Goal: Task Accomplishment & Management: Use online tool/utility

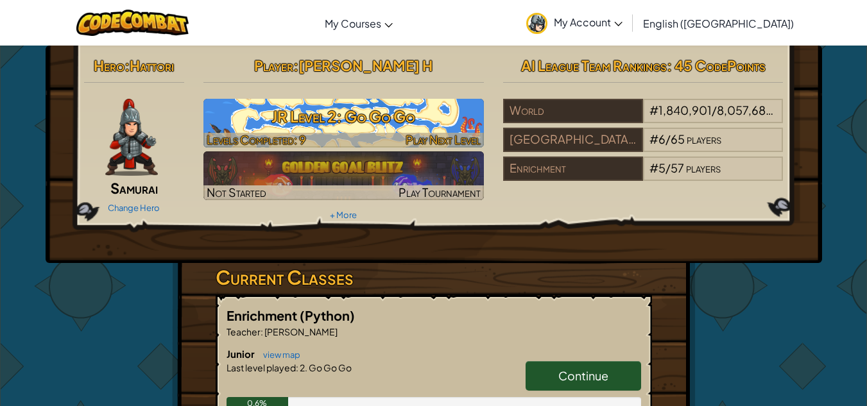
click at [443, 134] on span "Play Next Level" at bounding box center [443, 139] width 75 height 15
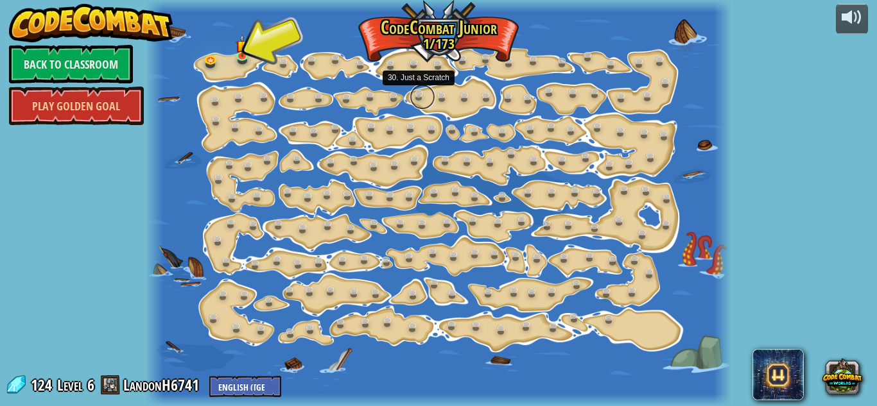
click at [424, 103] on link at bounding box center [422, 97] width 26 height 26
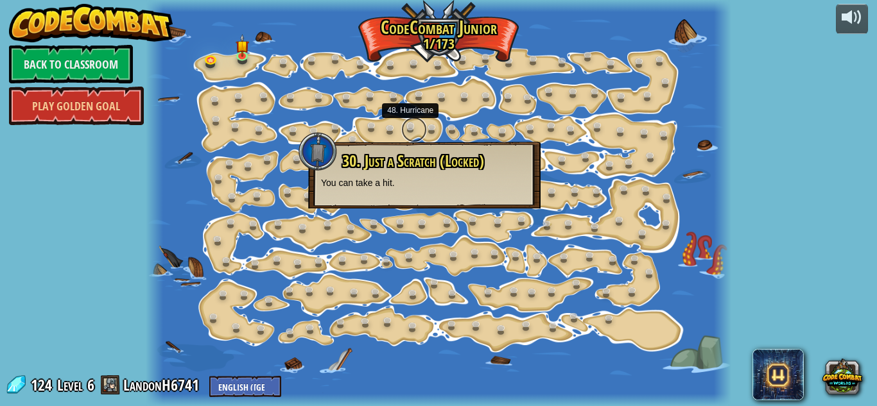
click at [420, 123] on link at bounding box center [414, 130] width 26 height 26
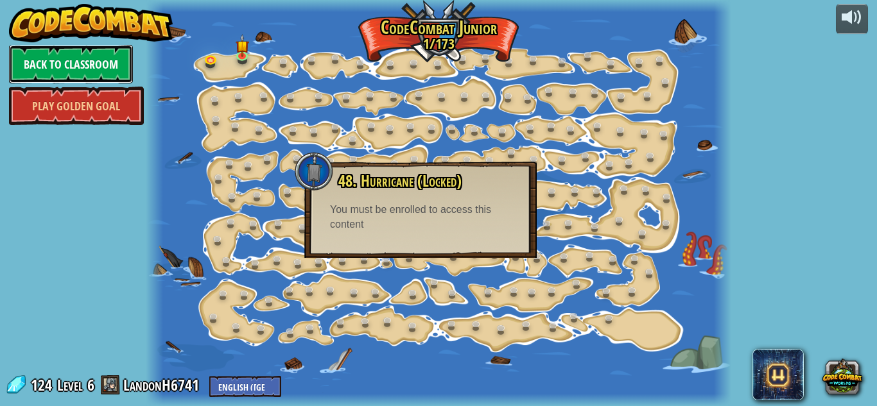
click at [41, 61] on link "Back to Classroom" at bounding box center [71, 64] width 124 height 39
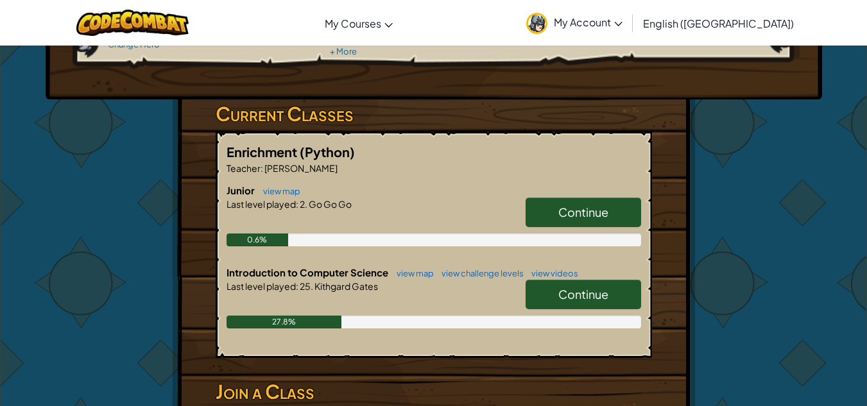
scroll to position [169, 0]
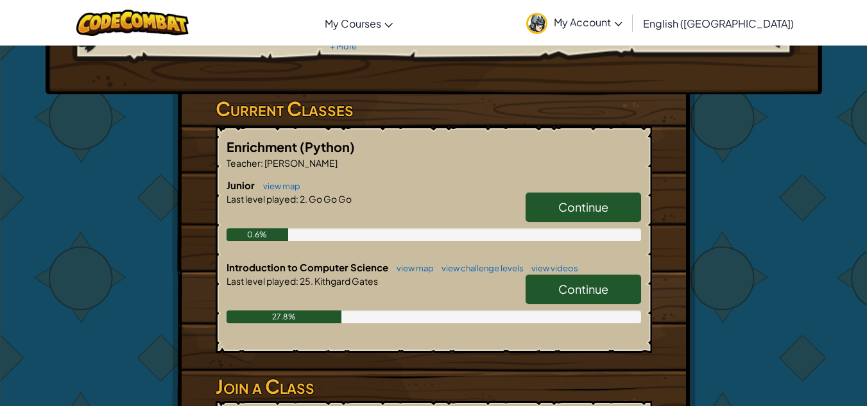
click at [580, 293] on span "Continue" at bounding box center [583, 289] width 50 height 15
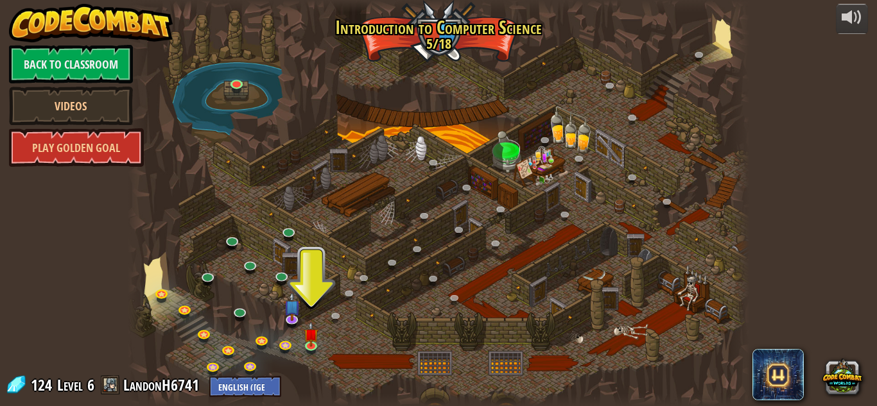
click at [0, 318] on div "powered by Back to Classroom Videos Play Golden Goal 25. Kithgard Gates (Locked…" at bounding box center [438, 203] width 877 height 406
click at [311, 348] on link at bounding box center [313, 346] width 26 height 26
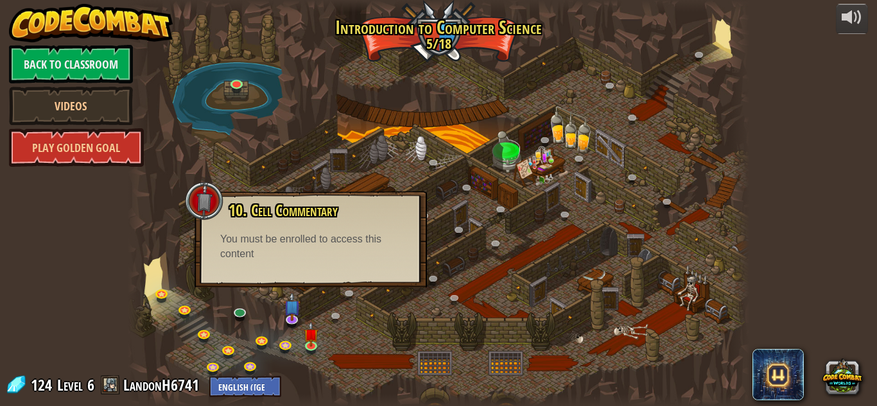
click at [309, 265] on div "10. Cell Commentary Trapped in a prison cell with the famous wizard! Say the pa…" at bounding box center [310, 239] width 232 height 96
click at [319, 343] on link at bounding box center [313, 346] width 26 height 26
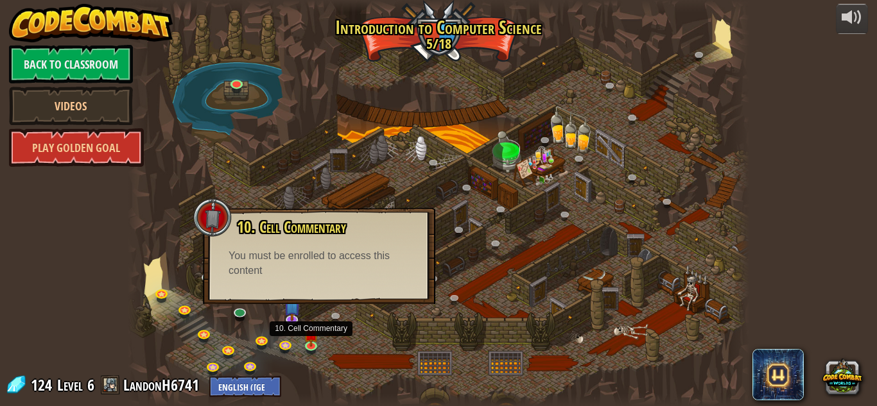
click at [320, 339] on div at bounding box center [438, 203] width 621 height 406
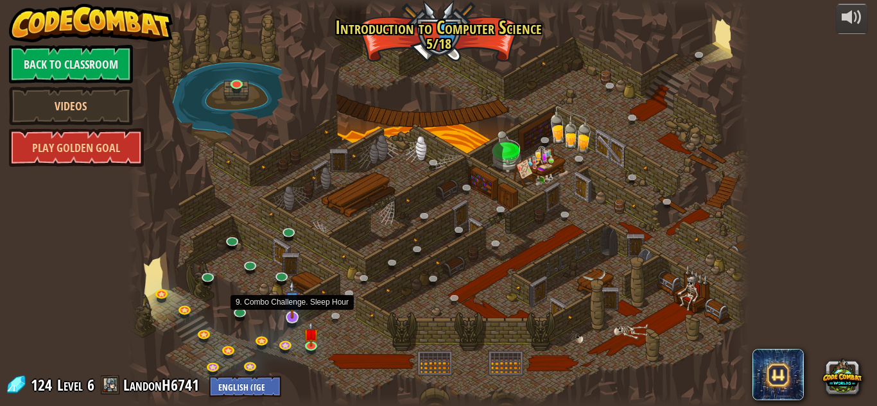
click at [296, 318] on img at bounding box center [292, 299] width 17 height 39
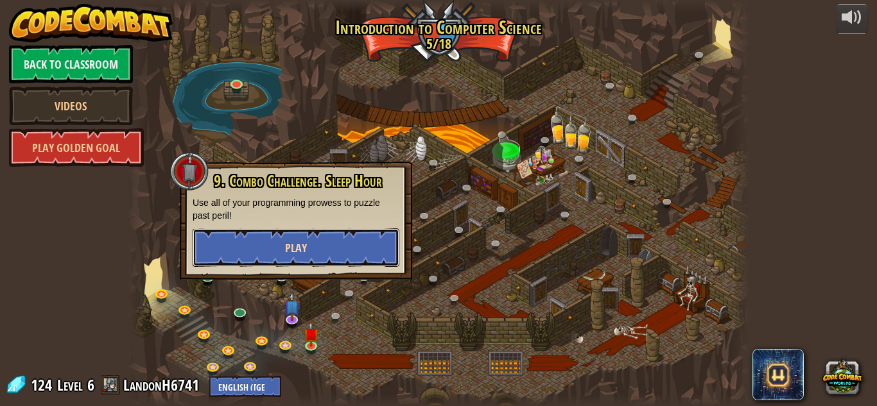
click at [310, 256] on button "Play" at bounding box center [296, 247] width 207 height 39
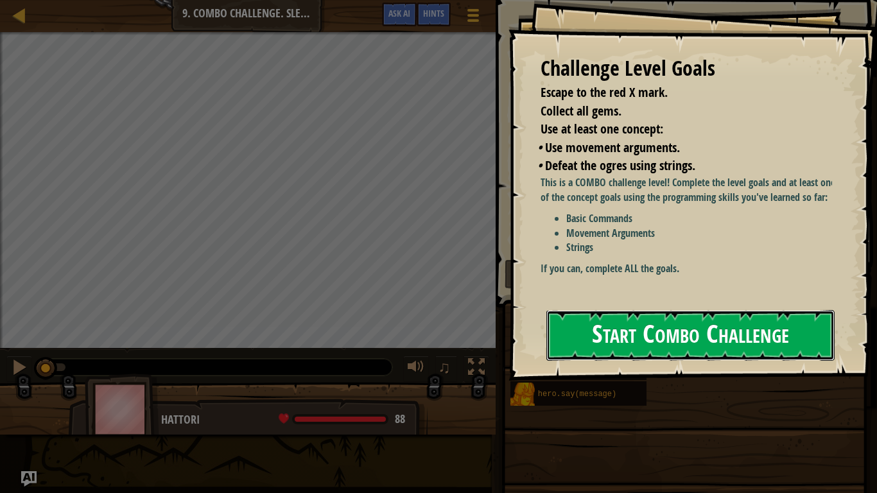
click at [603, 341] on button "Start Combo Challenge" at bounding box center [690, 335] width 288 height 51
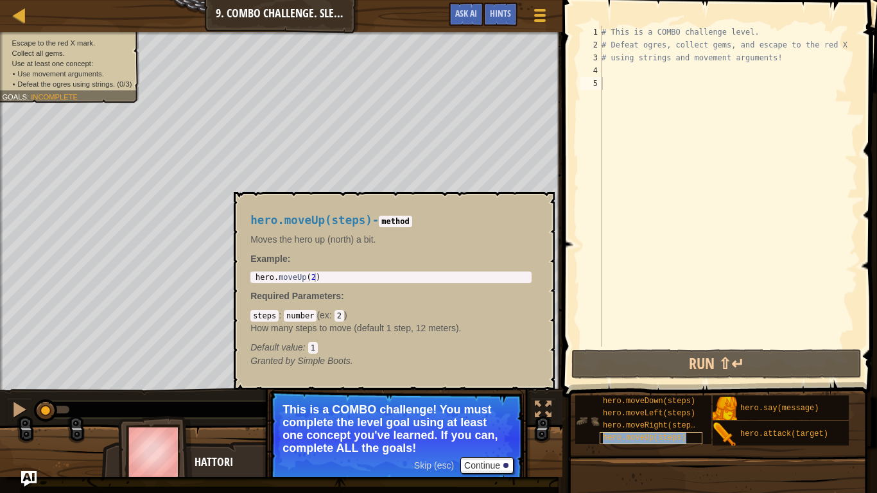
click at [672, 406] on div "hero.moveUp(steps)" at bounding box center [650, 438] width 103 height 12
click at [616, 71] on div "# This is a COMBO challenge level. # Defeat [PERSON_NAME], collect gems, and es…" at bounding box center [728, 199] width 259 height 347
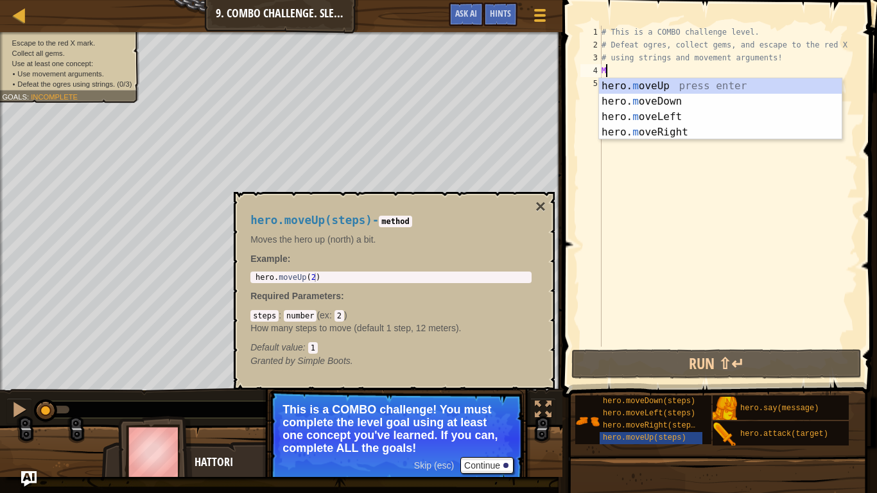
scroll to position [6, 0]
type textarea "MO"
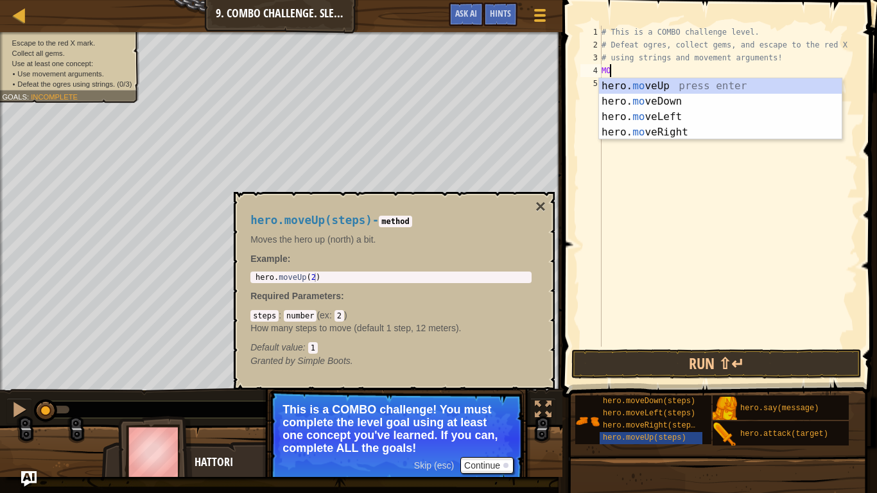
click at [633, 77] on div "# This is a COMBO challenge level. # Defeat [PERSON_NAME], collect gems, and es…" at bounding box center [728, 199] width 259 height 347
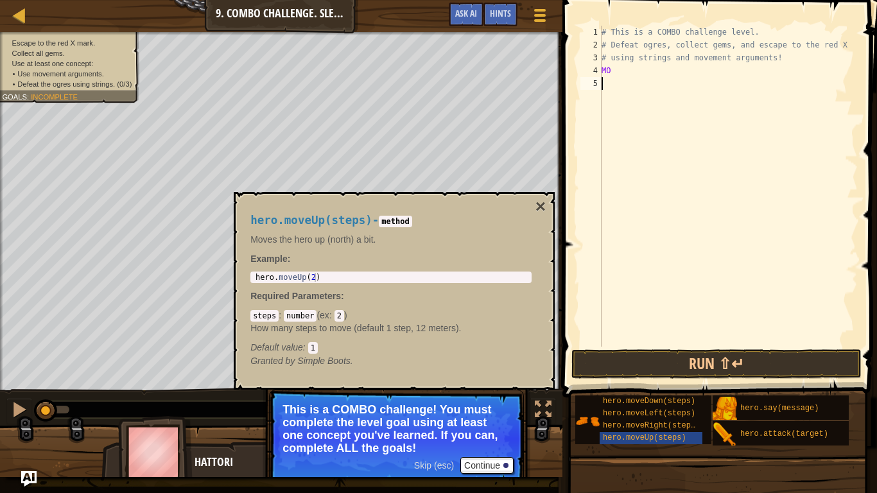
click at [622, 74] on div "# This is a COMBO challenge level. # Defeat [PERSON_NAME], collect gems, and es…" at bounding box center [728, 199] width 259 height 347
type textarea "M"
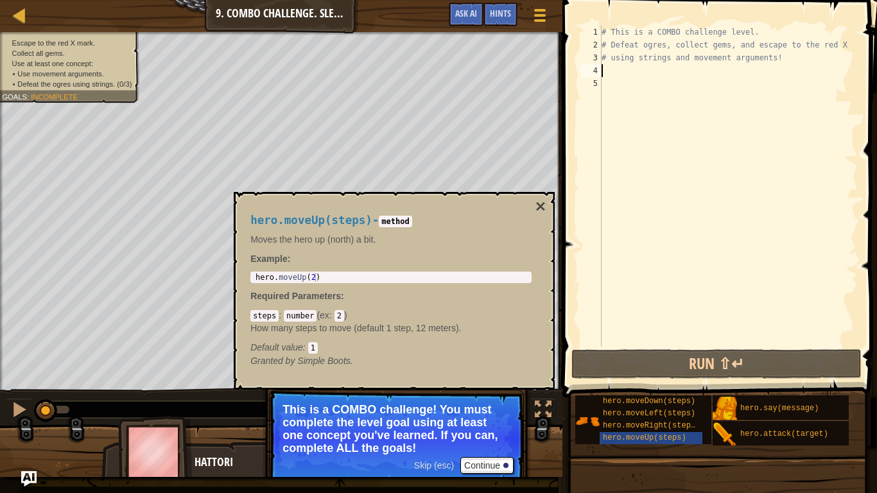
type textarea "m"
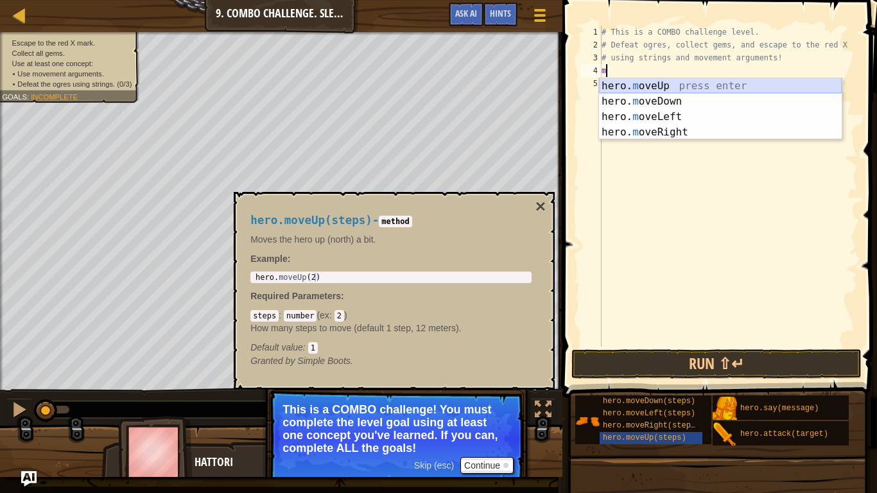
click at [638, 85] on div "hero. m oveUp press enter hero. m oveDown press enter hero. m oveLeft press ent…" at bounding box center [720, 124] width 243 height 92
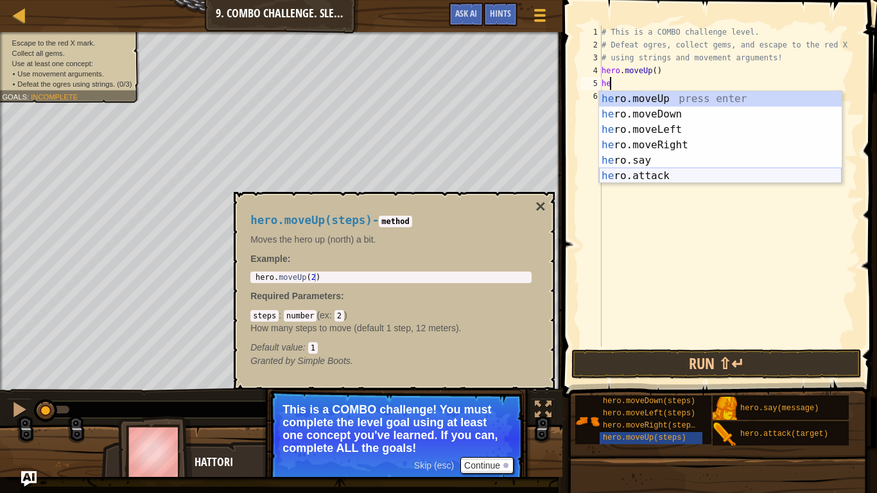
click at [635, 178] on div "he ro.moveUp press enter he ro.moveDown press enter he ro.moveLeft press enter …" at bounding box center [720, 152] width 243 height 123
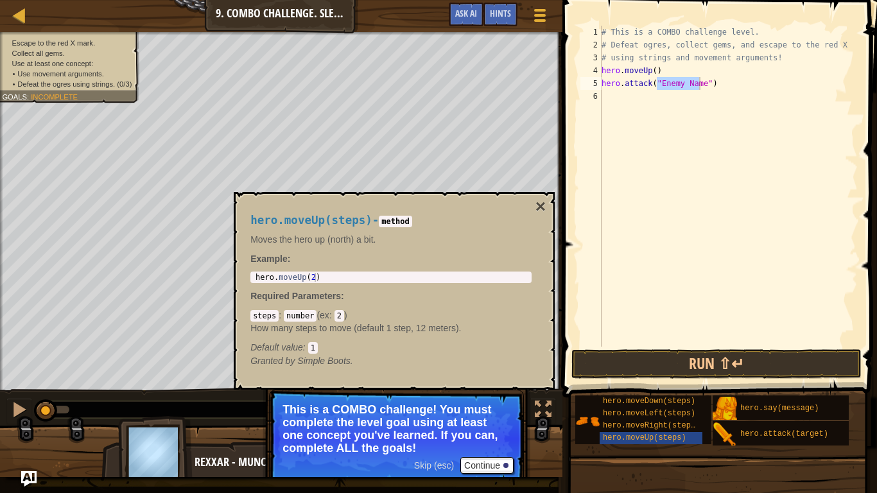
click at [102, 83] on span "Defeat the ogres using strings. (0/3)" at bounding box center [74, 84] width 114 height 8
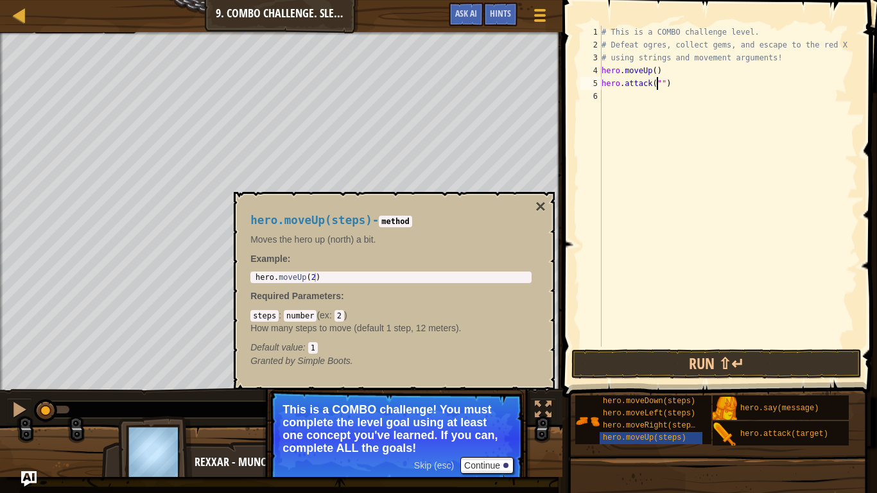
scroll to position [6, 5]
type textarea "hero.attack("Rexxar")"
click at [675, 98] on div "# This is a COMBO challenge level. # Defeat [PERSON_NAME], collect gems, and es…" at bounding box center [728, 199] width 259 height 347
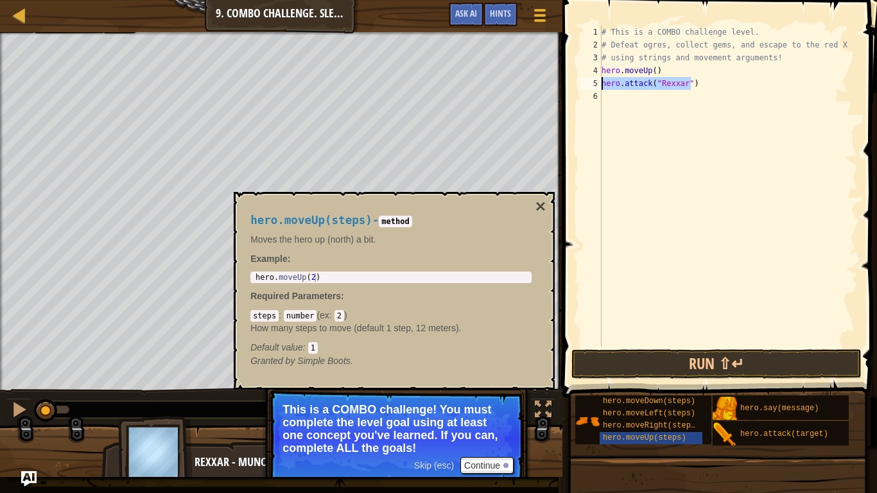
drag, startPoint x: 708, startPoint y: 78, endPoint x: 597, endPoint y: 85, distance: 111.2
click at [597, 85] on div "1 2 3 4 5 6 # This is a COMBO challenge level. # Defeat [PERSON_NAME], collect …" at bounding box center [718, 186] width 280 height 321
type textarea "hero.attack("Rexxar")"
click at [617, 102] on div "# This is a COMBO challenge level. # Defeat [PERSON_NAME], collect gems, and es…" at bounding box center [728, 199] width 259 height 347
paste textarea "hero.attack("Rexxar")"
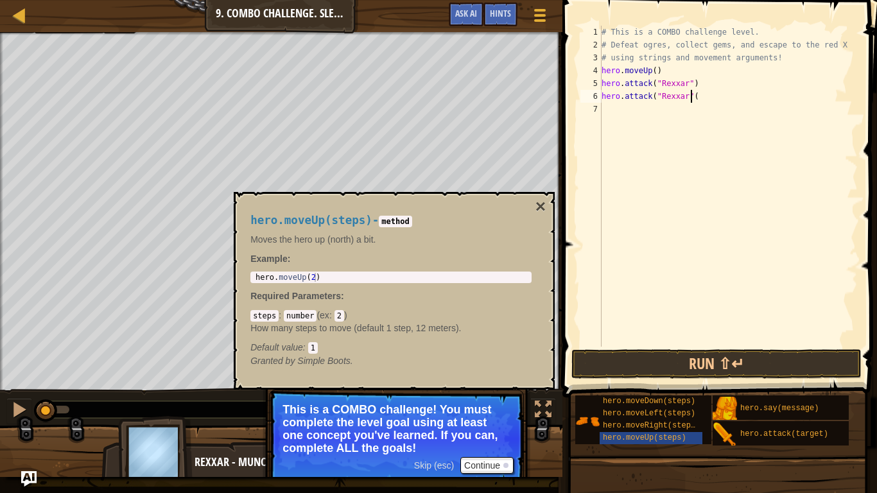
scroll to position [6, 7]
type textarea "hero.attack("Rexxar")"
click at [622, 106] on div "# This is a COMBO challenge level. # Defeat [PERSON_NAME], collect gems, and es…" at bounding box center [728, 199] width 259 height 347
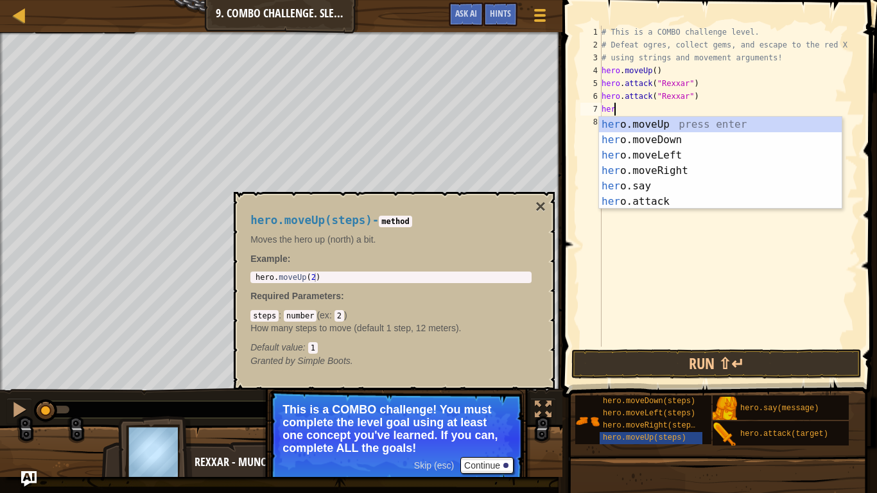
scroll to position [6, 1]
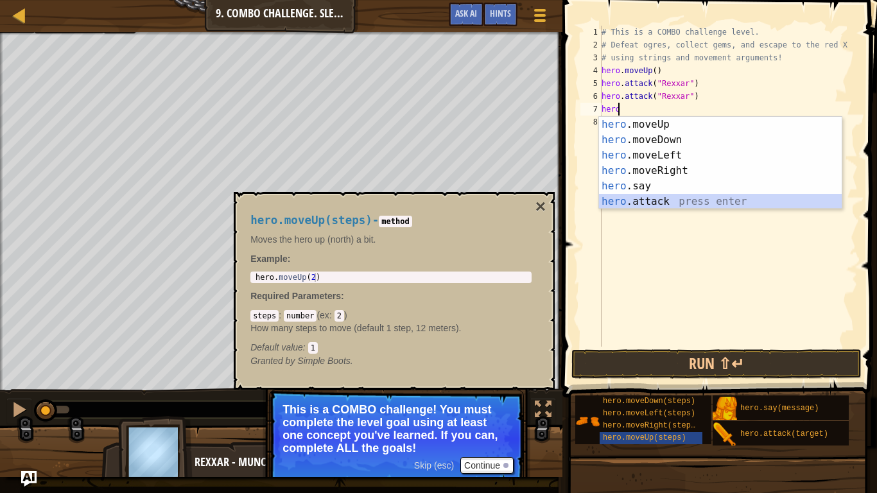
click at [663, 203] on div "hero .moveUp press enter hero .moveDown press enter hero .moveLeft press enter …" at bounding box center [720, 178] width 243 height 123
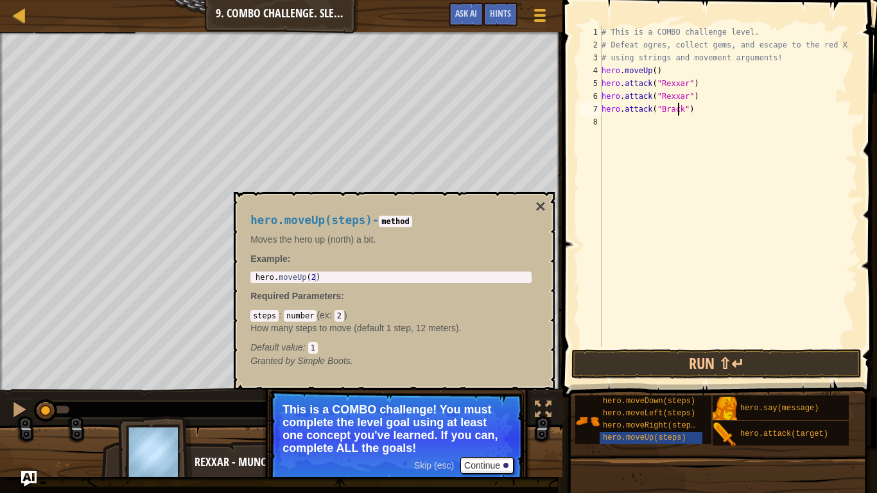
scroll to position [6, 6]
type textarea "hero.attack("Brack")"
click at [689, 359] on button "Run ⇧↵" at bounding box center [716, 364] width 290 height 30
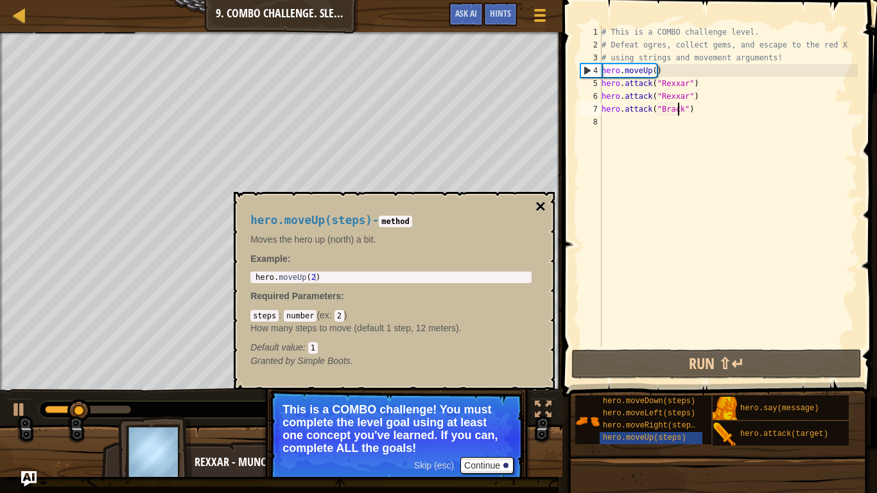
click at [538, 203] on button "×" at bounding box center [540, 207] width 10 height 18
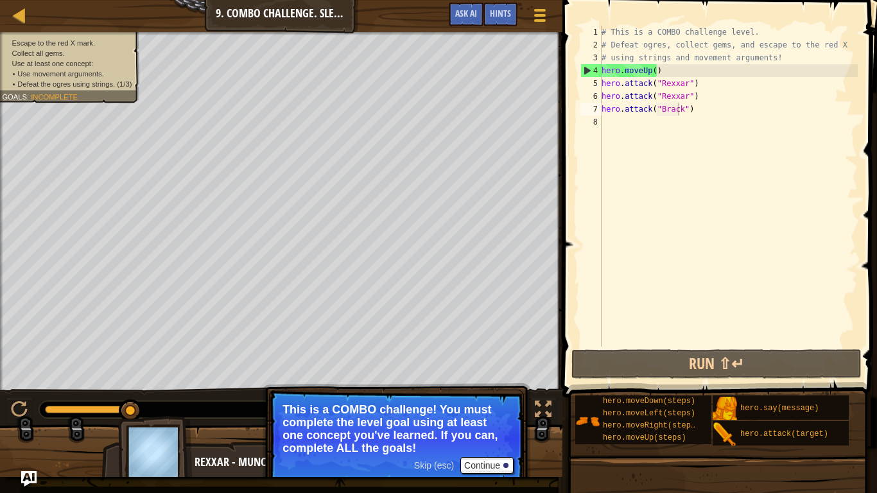
click at [649, 126] on div "# This is a COMBO challenge level. # Defeat [PERSON_NAME], collect gems, and es…" at bounding box center [728, 199] width 259 height 347
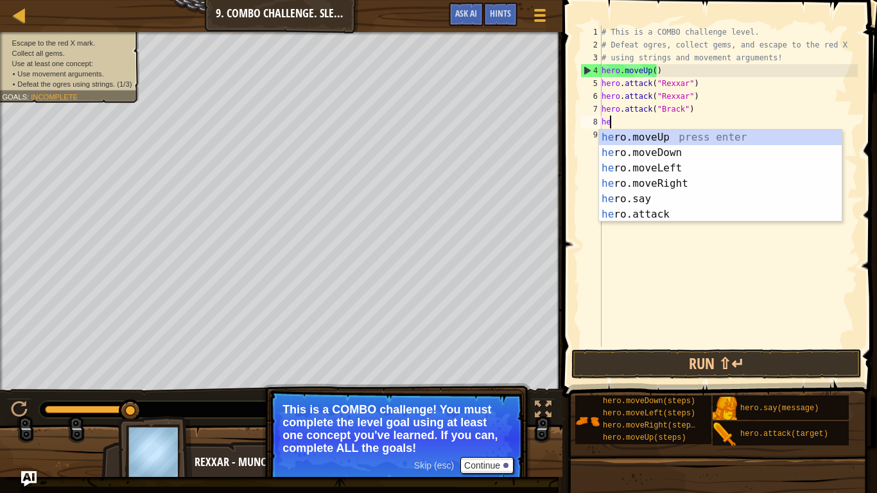
scroll to position [6, 1]
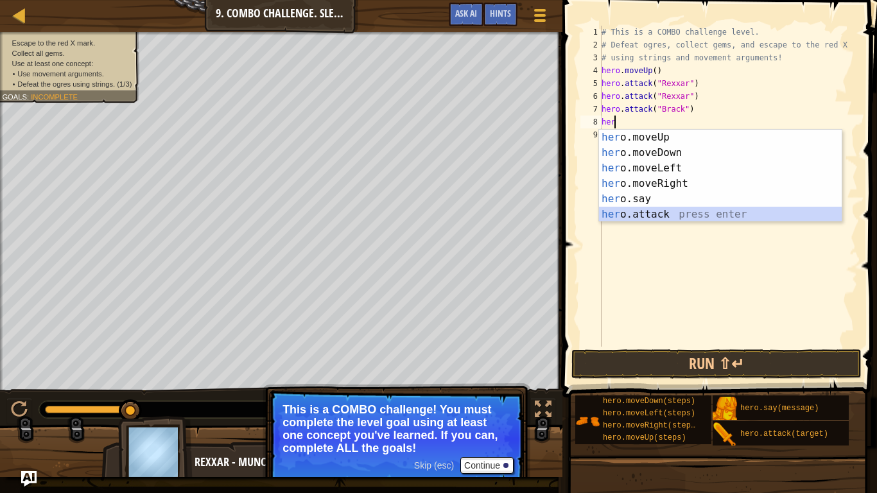
click at [631, 220] on div "her o.moveUp press enter her o.moveDown press enter her o.moveLeft press enter …" at bounding box center [720, 191] width 243 height 123
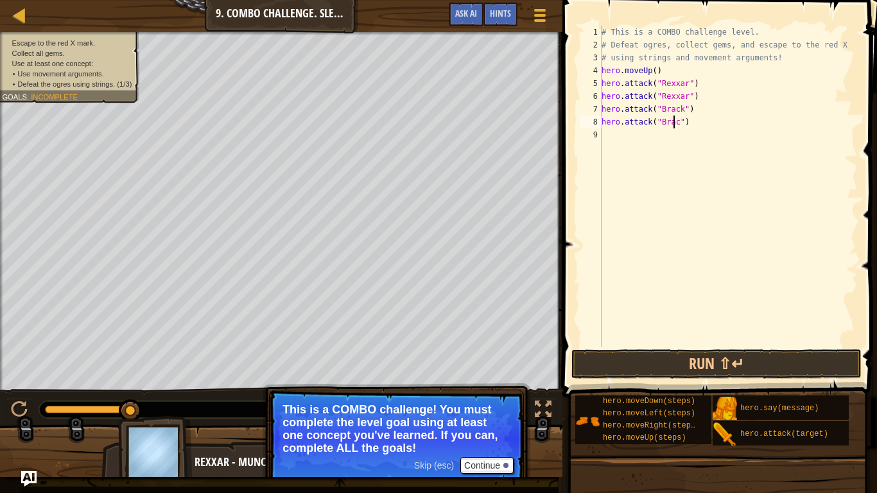
type textarea "hero.attack("Brack")"
click at [714, 132] on div "# This is a COMBO challenge level. # Defeat [PERSON_NAME], collect gems, and es…" at bounding box center [728, 199] width 259 height 347
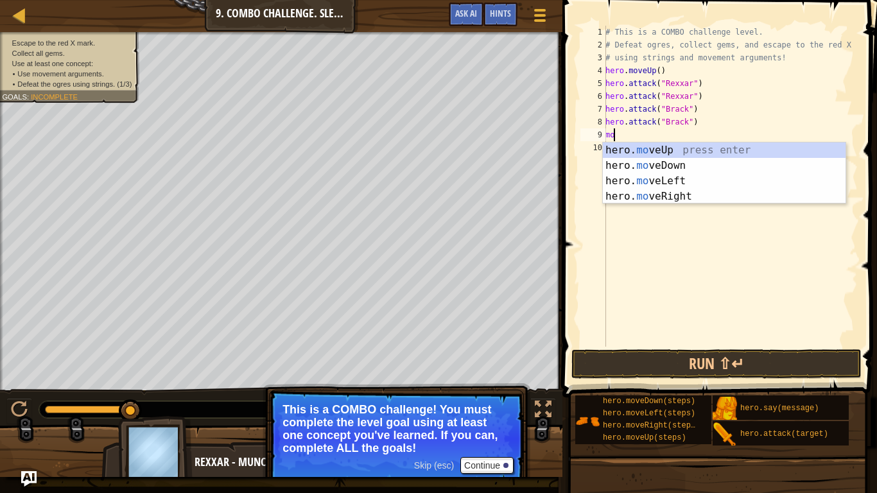
scroll to position [6, 1]
type textarea "move"
click at [663, 201] on div "hero. move Up press enter hero. move Down press enter hero. move Left press ent…" at bounding box center [724, 188] width 243 height 92
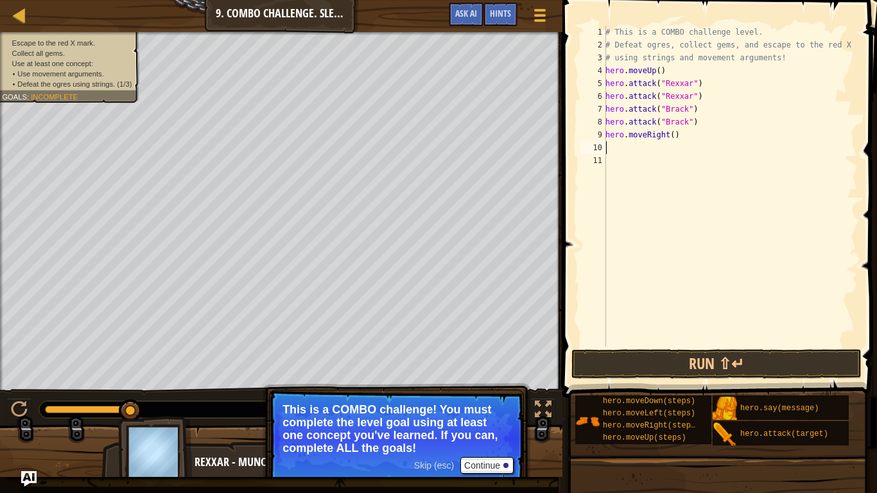
scroll to position [6, 0]
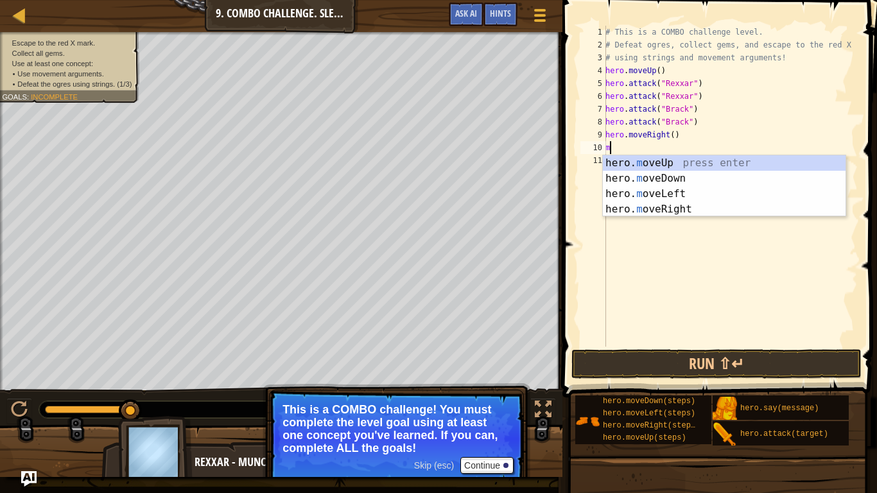
type textarea "move"
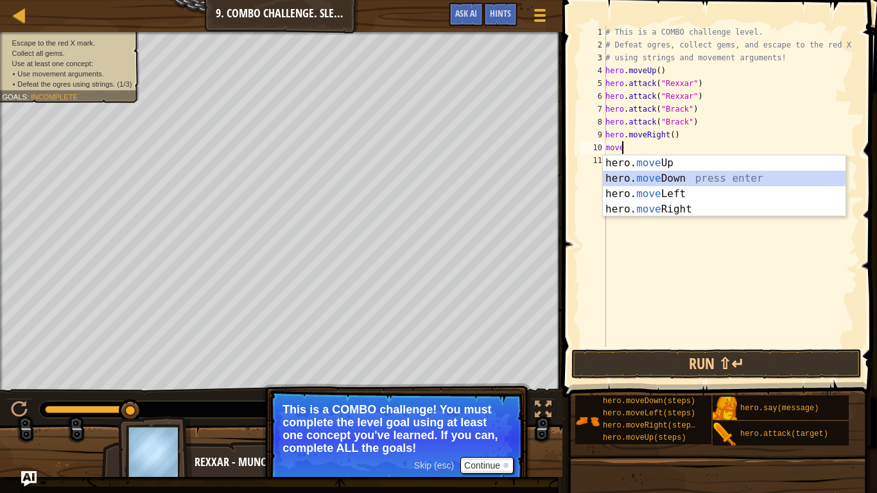
click at [652, 180] on div "hero. move Up press enter hero. move Down press enter hero. move Left press ent…" at bounding box center [724, 201] width 243 height 92
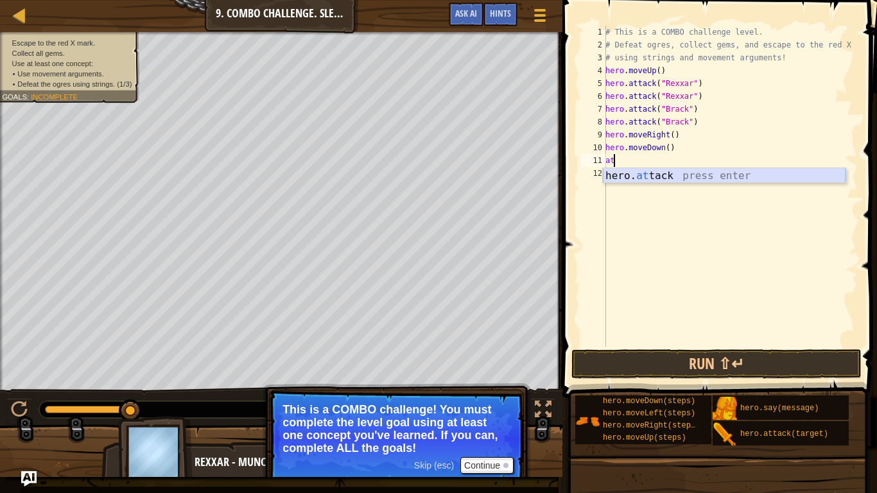
click at [633, 180] on div "hero. at tack press enter" at bounding box center [724, 191] width 243 height 46
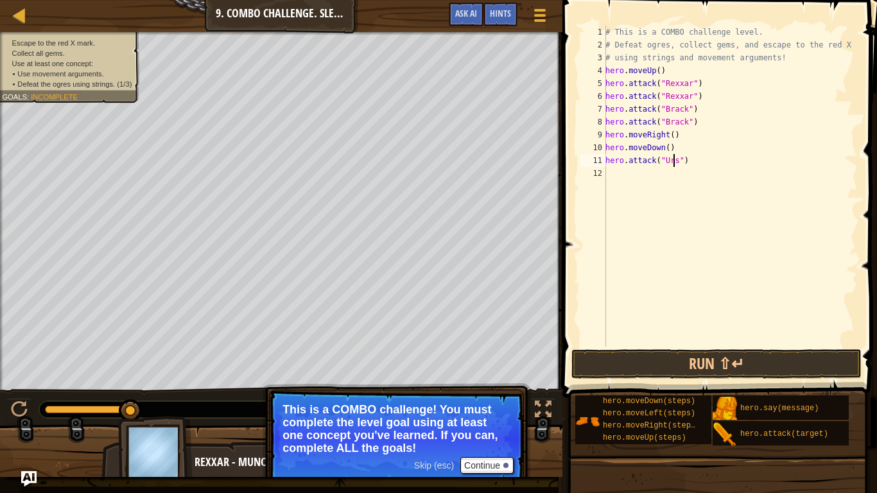
scroll to position [6, 6]
type textarea "hero.attack("Ursa")"
click at [633, 180] on div "# This is a COMBO challenge level. # Defeat [PERSON_NAME], collect gems, and es…" at bounding box center [730, 199] width 255 height 347
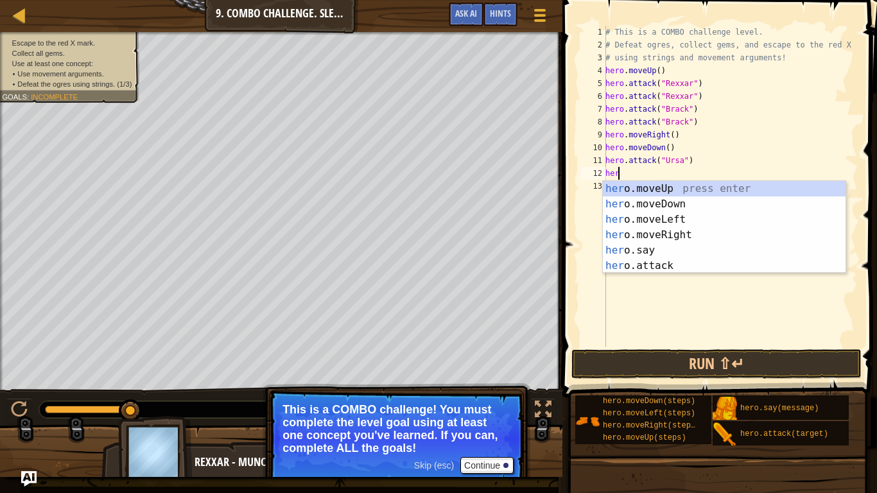
scroll to position [6, 1]
click at [633, 266] on div "her o.moveUp press enter her o.moveDown press enter her o.moveLeft press enter …" at bounding box center [724, 242] width 243 height 123
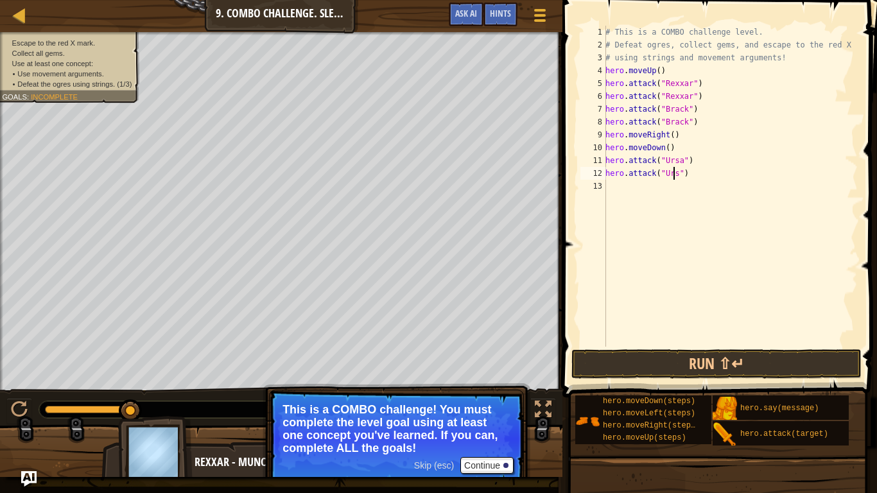
scroll to position [6, 6]
type textarea "hero.attack("Ursa")"
click at [619, 176] on div "# This is a COMBO challenge level. # Defeat [PERSON_NAME], collect gems, and es…" at bounding box center [730, 199] width 255 height 347
click at [624, 194] on div "# This is a COMBO challenge level. # Defeat [PERSON_NAME], collect gems, and es…" at bounding box center [730, 199] width 255 height 347
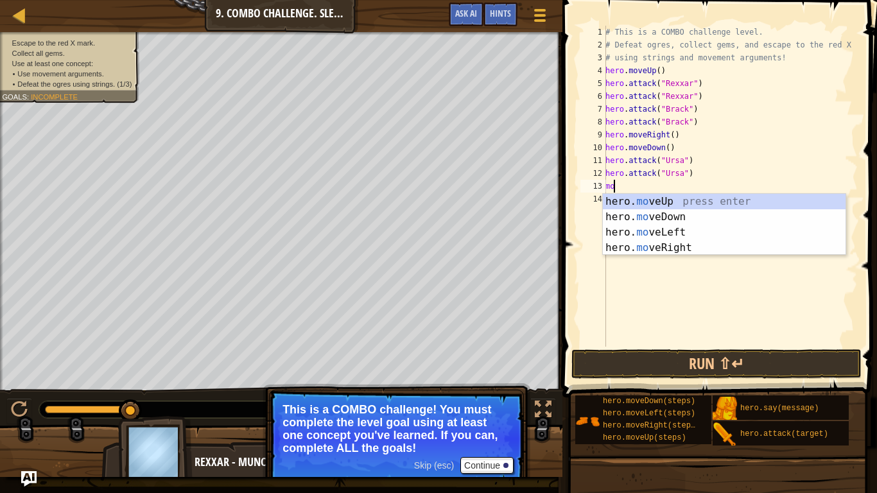
scroll to position [6, 1]
type textarea "move"
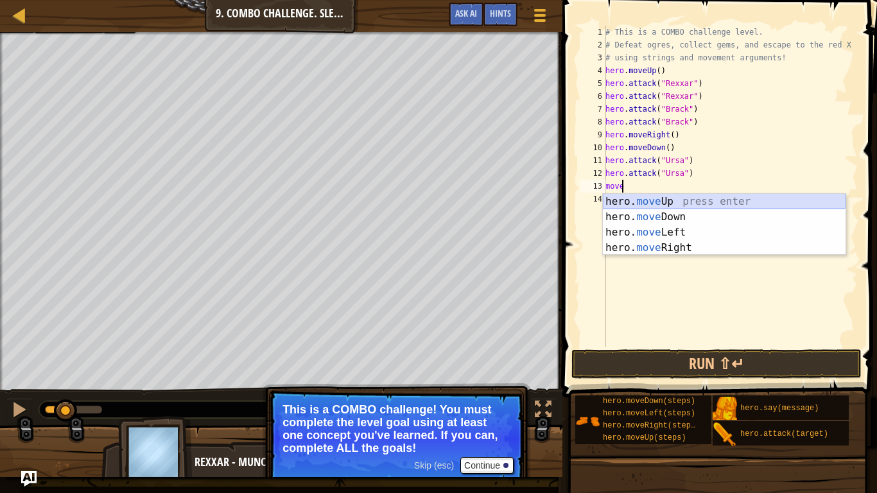
click at [658, 200] on div "hero. move Up press enter hero. move Down press enter hero. move Left press ent…" at bounding box center [724, 240] width 243 height 92
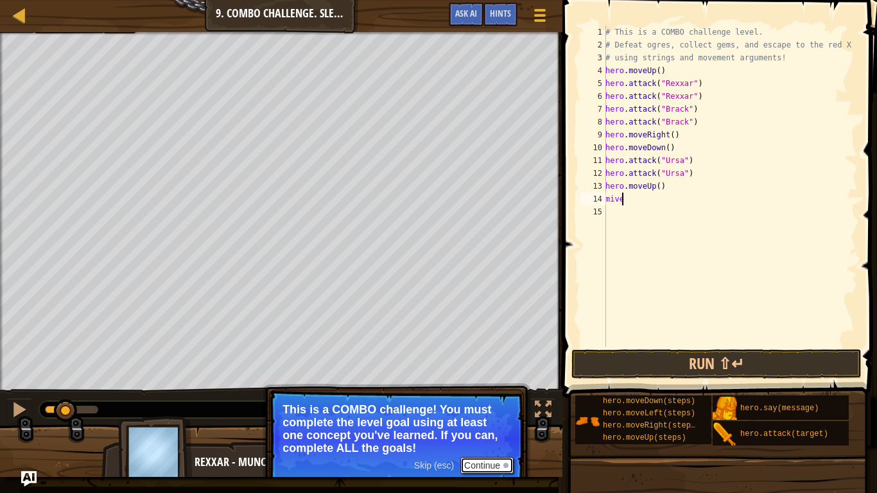
click at [485, 406] on button "Continue" at bounding box center [486, 465] width 53 height 17
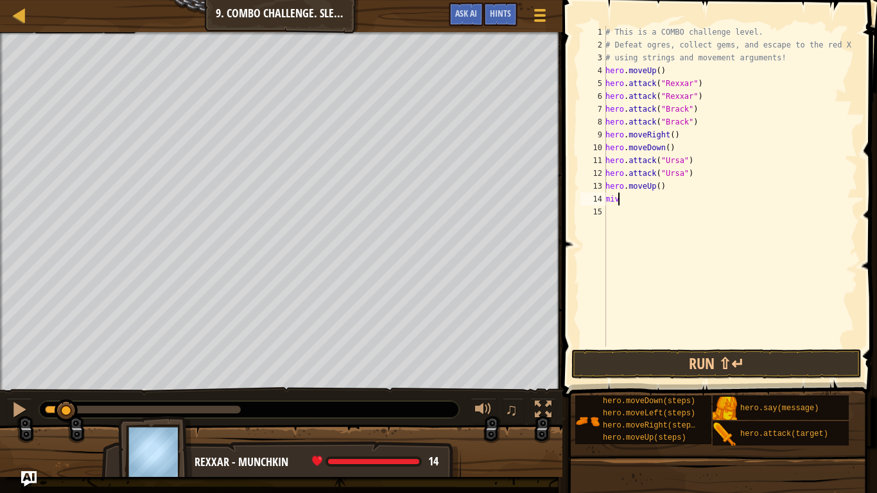
type textarea "mi"
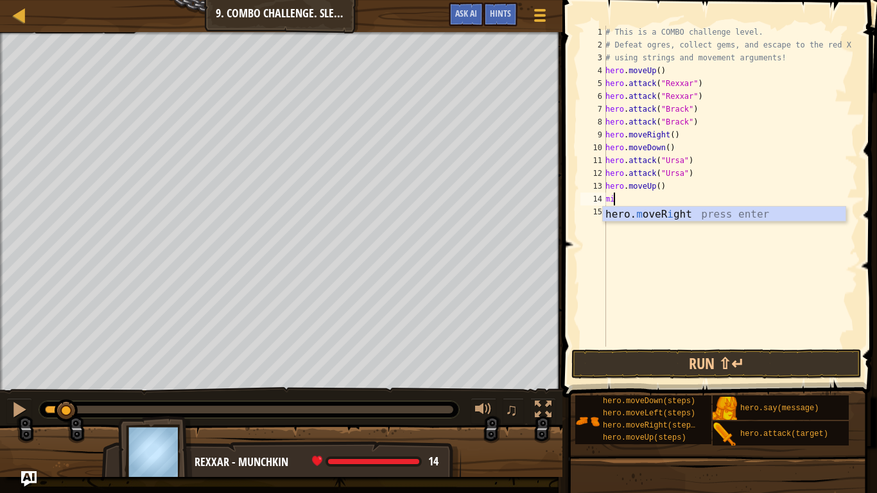
click at [650, 218] on div "hero. m oveR i ght press enter" at bounding box center [724, 230] width 243 height 46
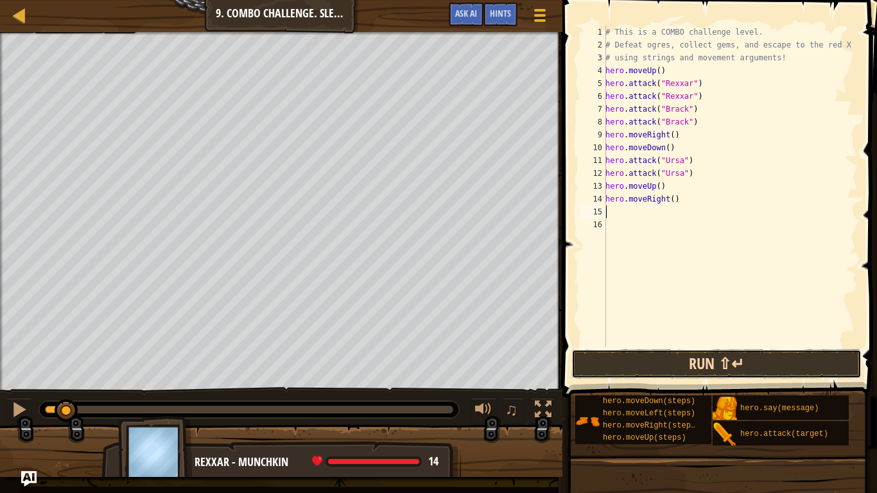
click at [594, 366] on button "Run ⇧↵" at bounding box center [716, 364] width 290 height 30
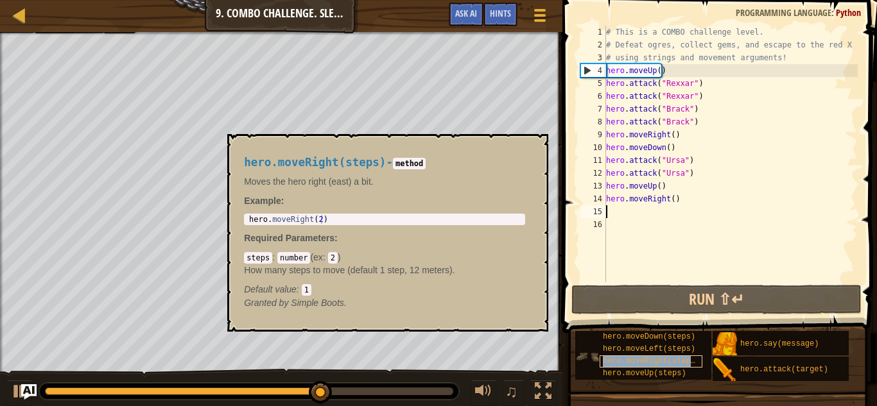
click at [617, 359] on span "hero.moveRight(steps)" at bounding box center [651, 361] width 97 height 9
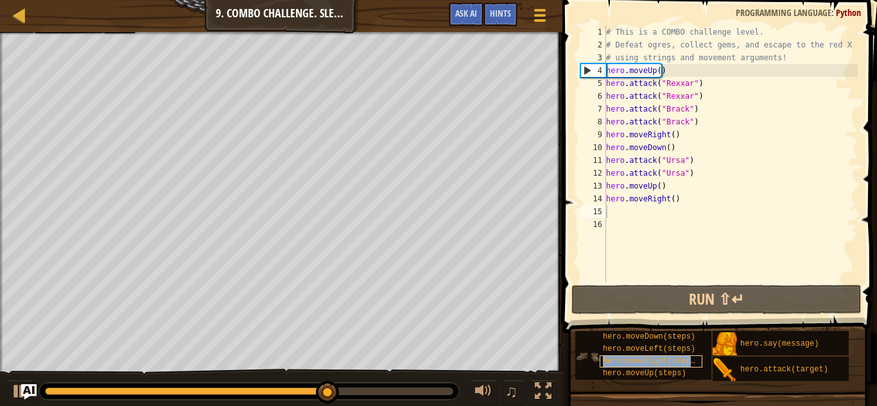
click at [617, 359] on span "hero.moveRight(steps)" at bounding box center [651, 361] width 97 height 9
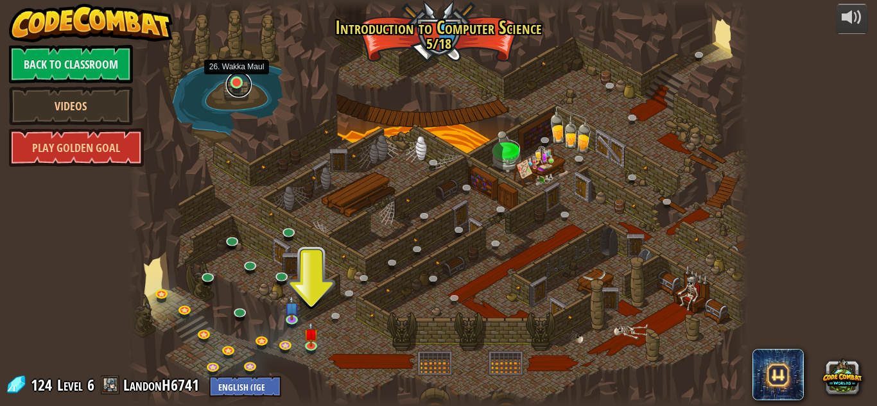
click at [238, 84] on link at bounding box center [239, 85] width 26 height 26
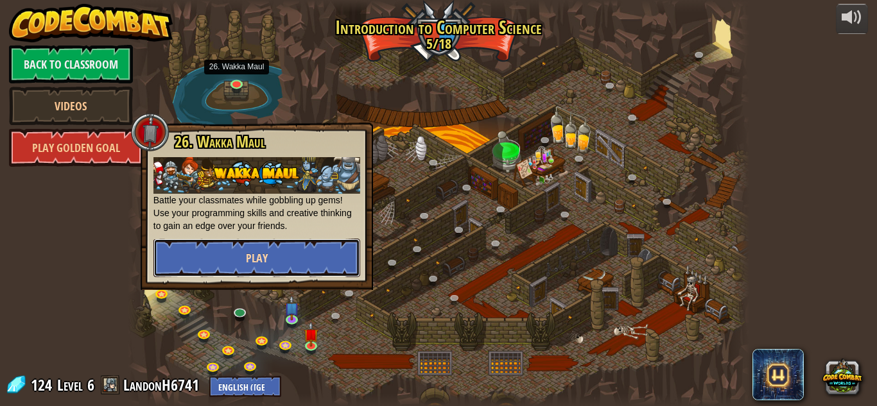
click at [300, 250] on button "Play" at bounding box center [256, 258] width 207 height 39
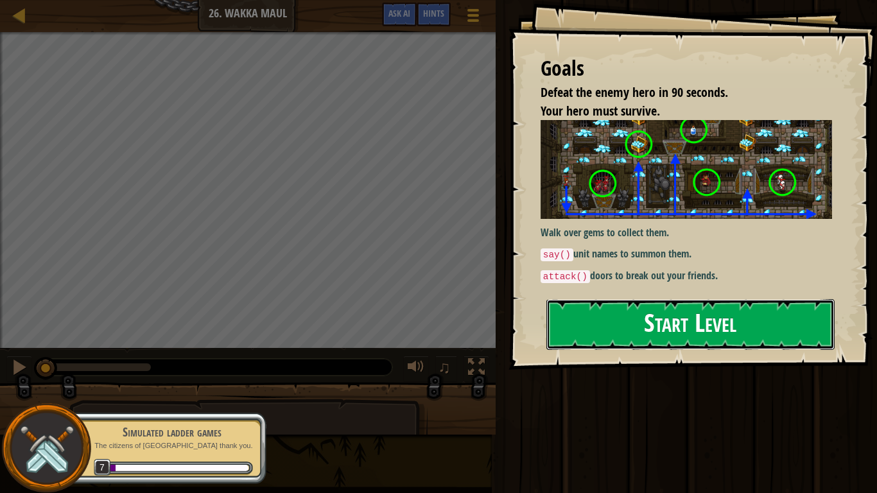
click at [583, 314] on button "Start Level" at bounding box center [690, 324] width 288 height 51
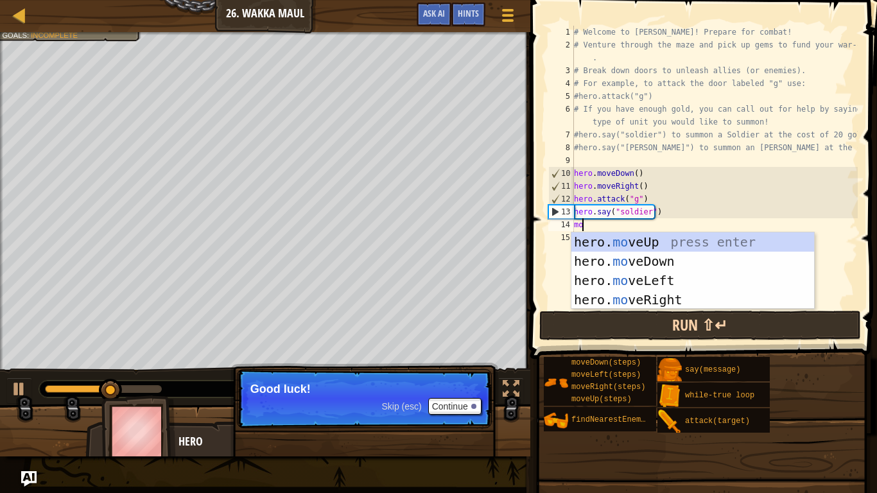
scroll to position [6, 0]
type textarea "move"
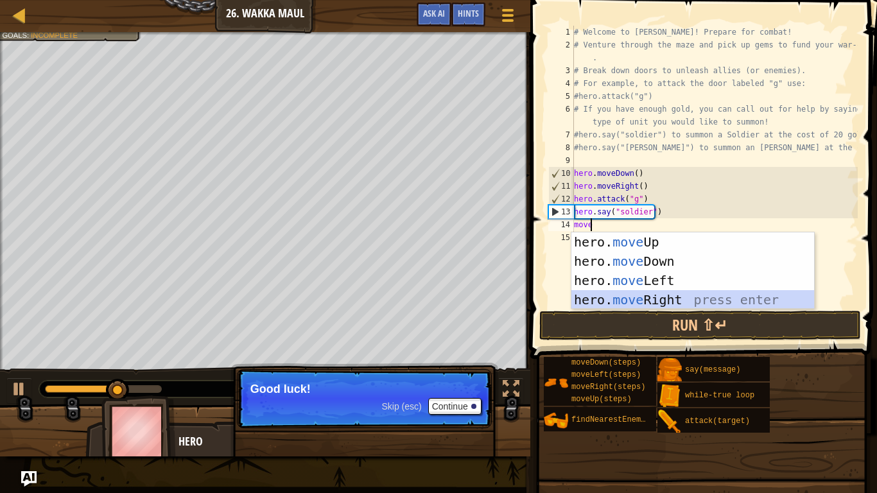
click at [615, 294] on div "hero. move Up press enter hero. move Down press enter hero. move Left press ent…" at bounding box center [692, 290] width 243 height 116
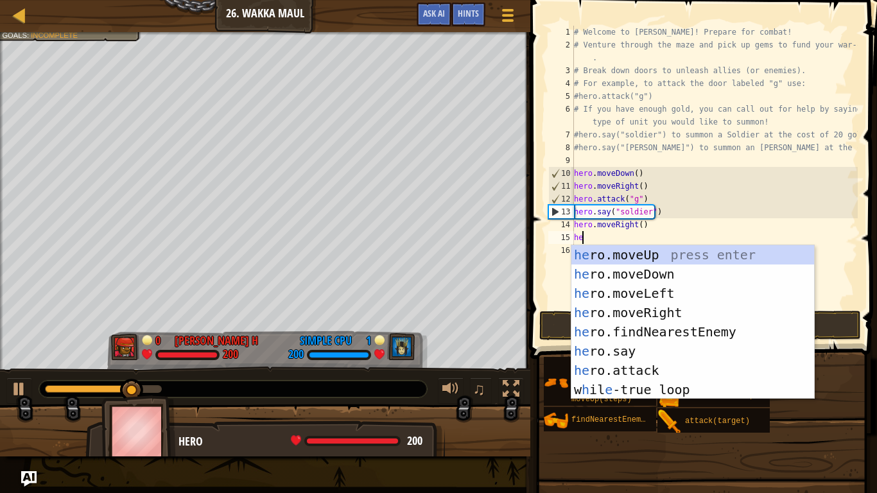
type textarea "her"
click at [624, 336] on div "her o.moveUp press enter her o.moveDown press enter her o.moveLeft press enter …" at bounding box center [692, 341] width 243 height 193
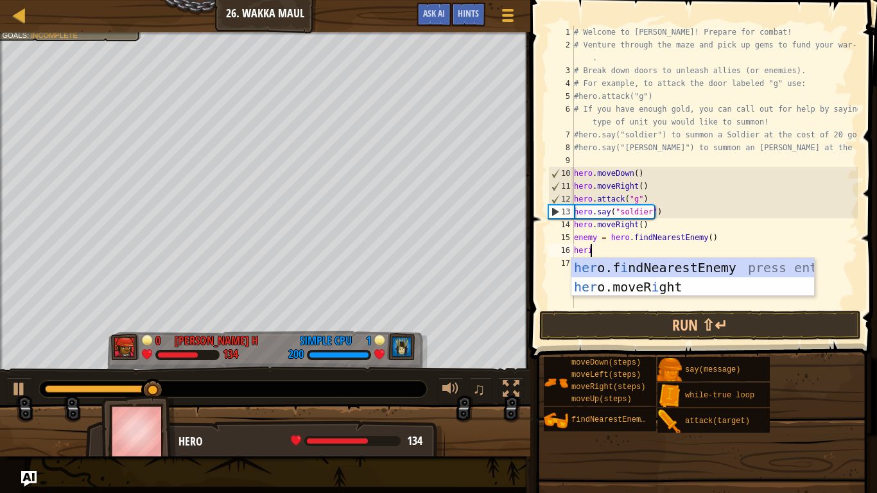
scroll to position [6, 1]
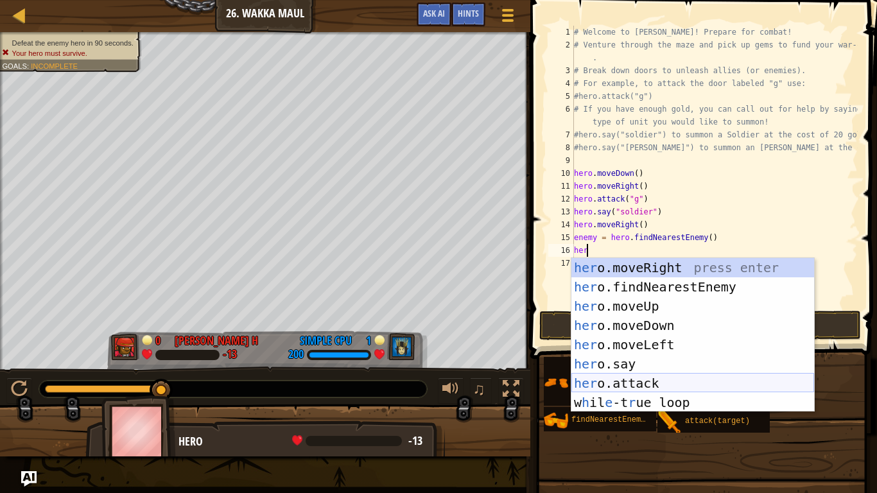
click at [613, 383] on div "her o.moveRight press enter her o.findNearestEnemy press enter her o.moveUp pre…" at bounding box center [692, 354] width 243 height 193
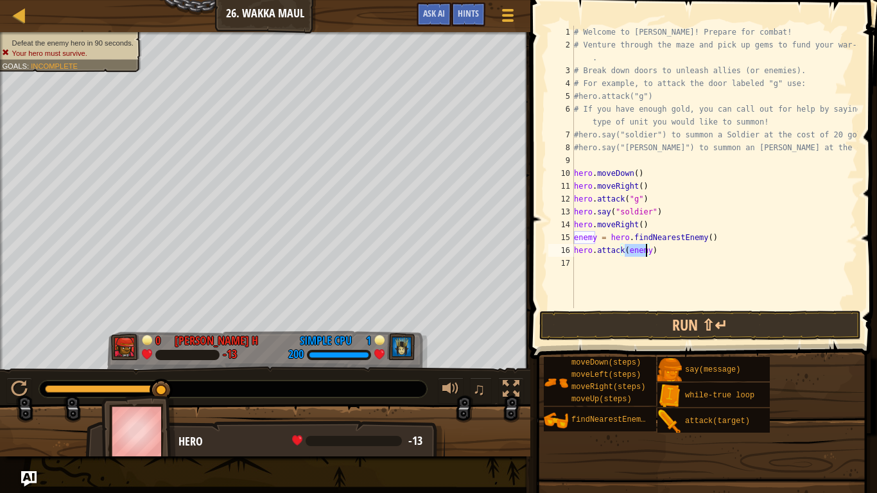
click at [486, 406] on div at bounding box center [265, 436] width 530 height 64
click at [31, 395] on button at bounding box center [19, 390] width 26 height 26
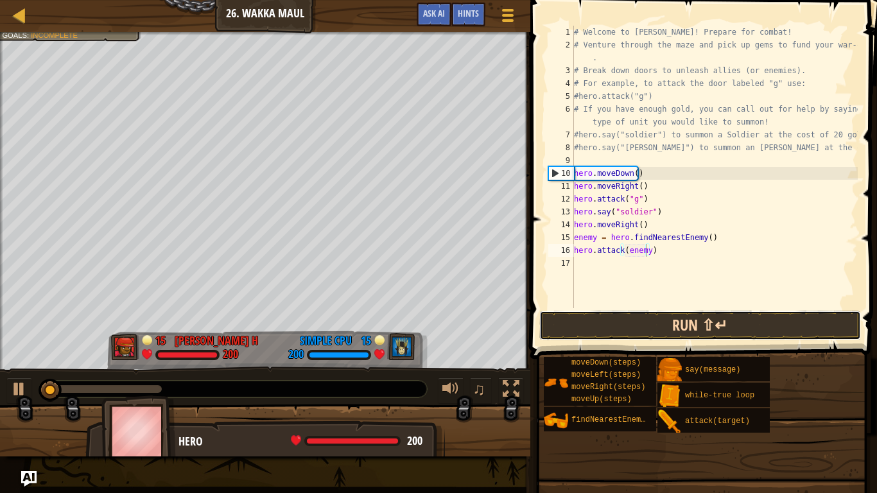
click at [625, 317] on button "Run ⇧↵" at bounding box center [699, 326] width 321 height 30
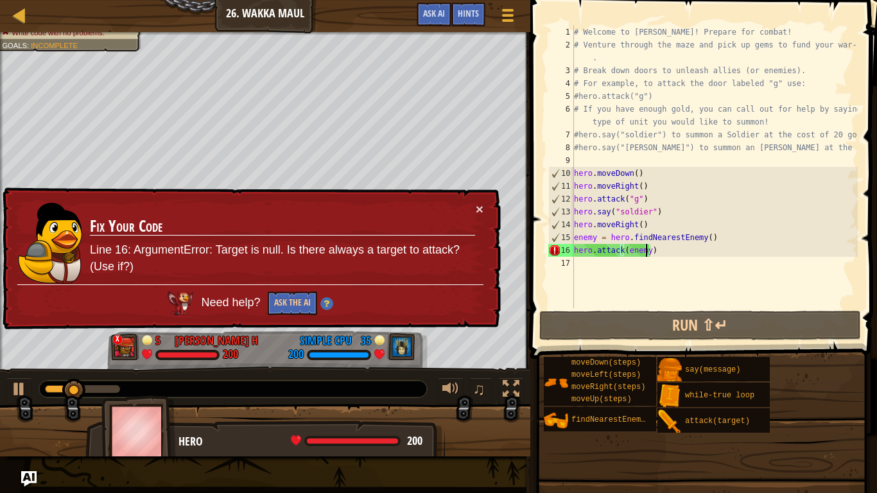
click at [479, 200] on div "× Fix Your Code Line 16: ArgumentError: Target is null. Is there always a targe…" at bounding box center [250, 258] width 501 height 142
click at [477, 206] on button "×" at bounding box center [479, 208] width 8 height 13
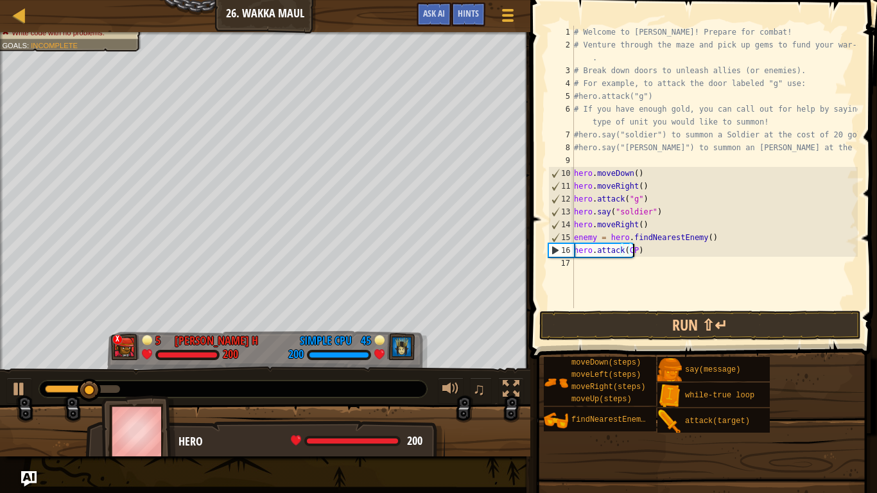
scroll to position [6, 4]
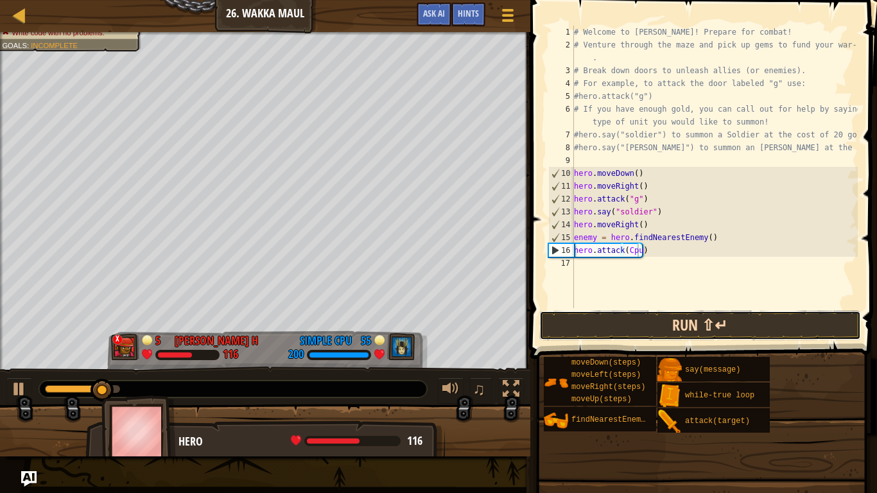
click at [737, 316] on button "Run ⇧↵" at bounding box center [699, 326] width 321 height 30
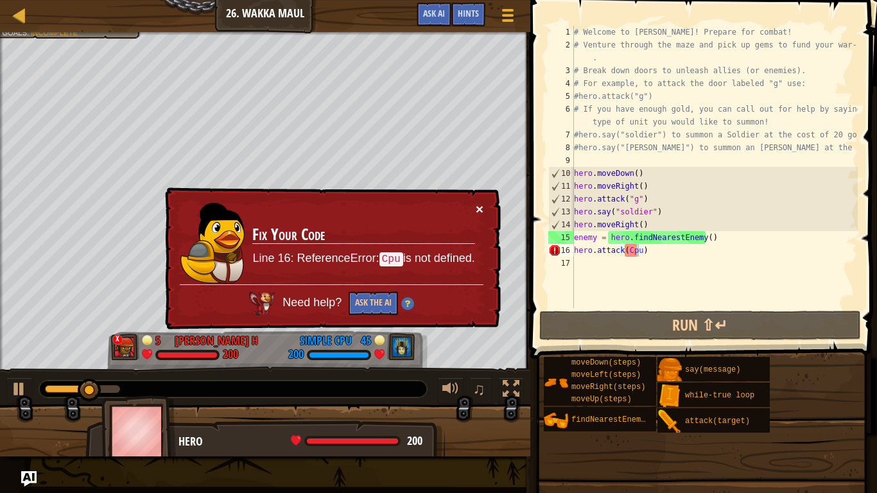
click at [479, 214] on button "×" at bounding box center [479, 208] width 8 height 13
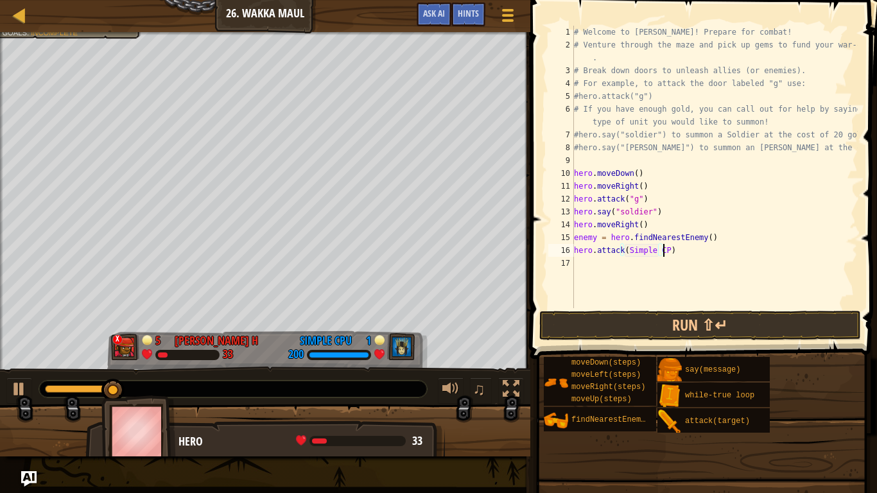
scroll to position [6, 7]
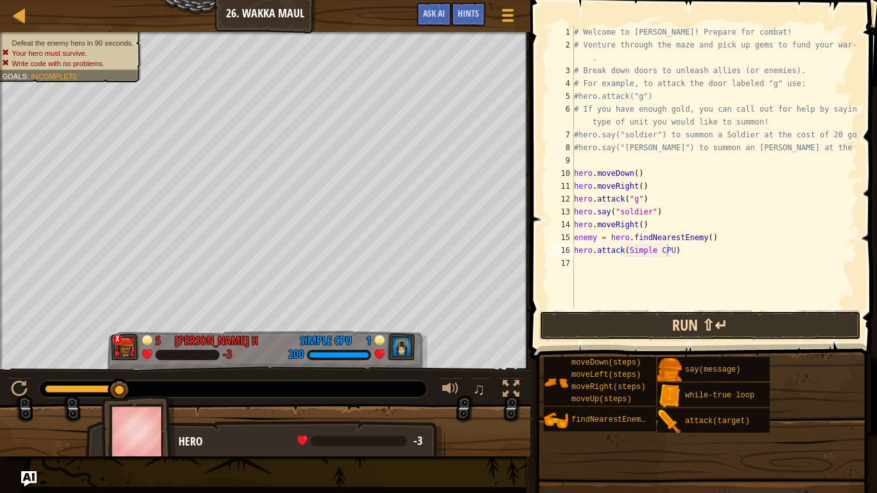
click at [685, 326] on button "Run ⇧↵" at bounding box center [699, 326] width 321 height 30
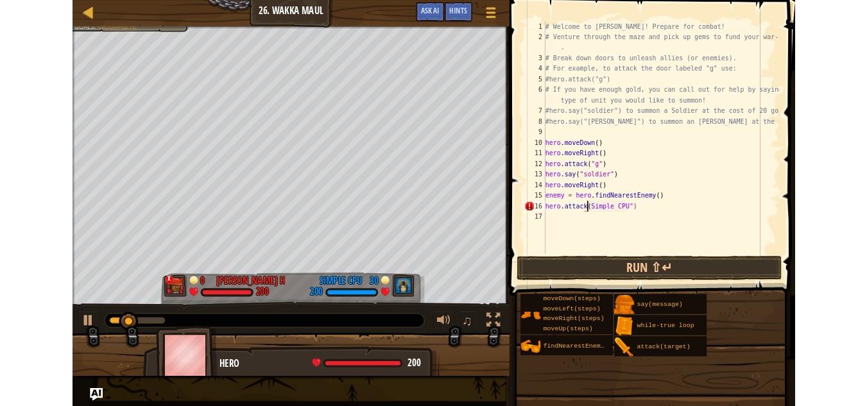
scroll to position [6, 4]
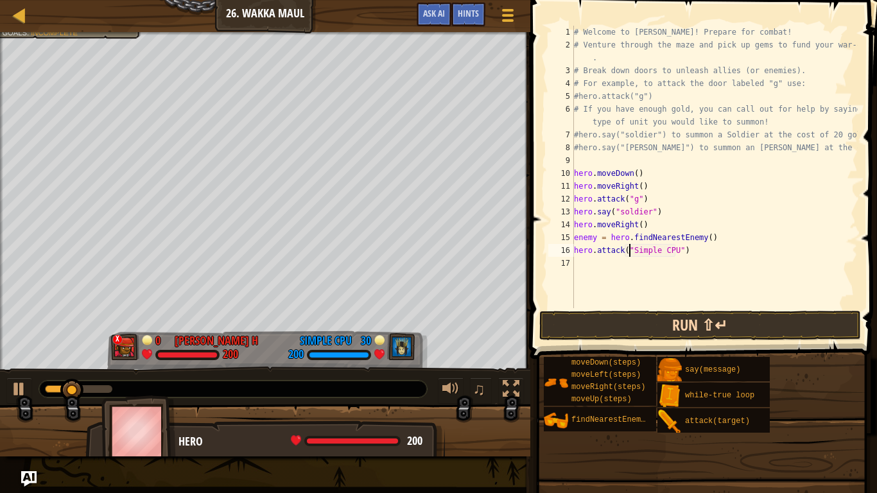
type textarea "hero.attack("Simple CPU")"
click at [653, 314] on button "Run ⇧↵" at bounding box center [699, 326] width 321 height 30
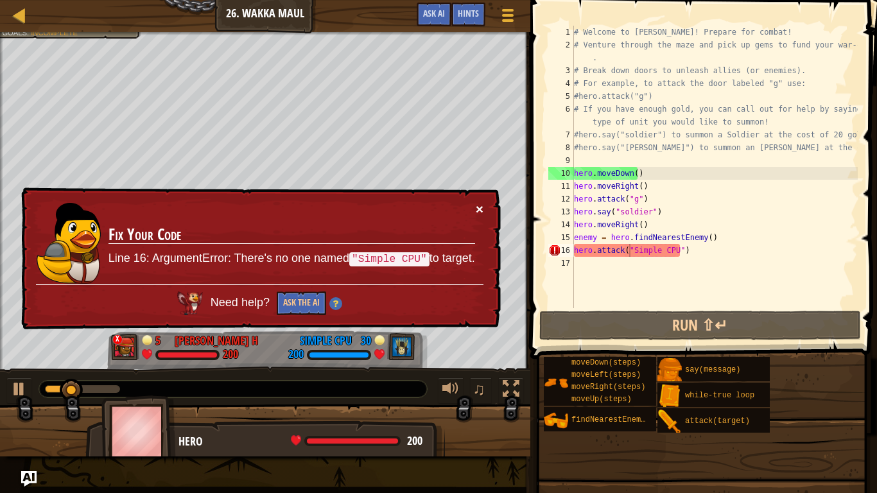
click at [481, 207] on button "×" at bounding box center [479, 208] width 8 height 13
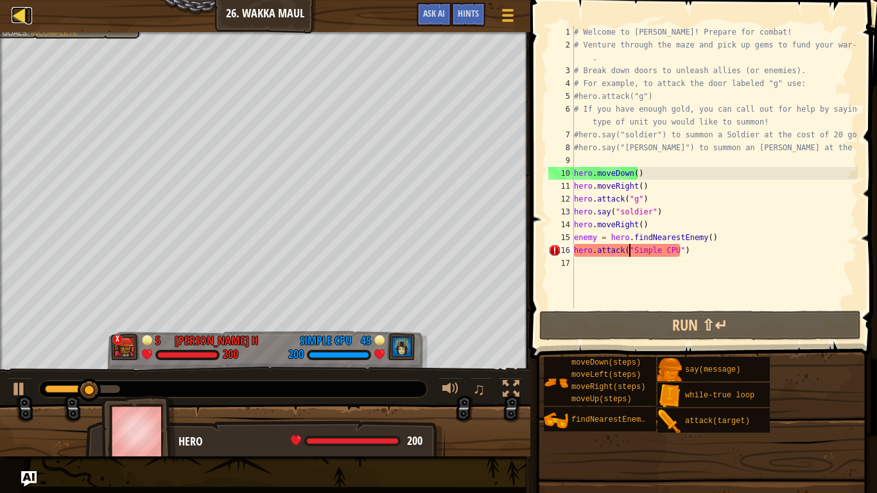
click at [19, 21] on div at bounding box center [20, 15] width 16 height 16
